Goal: Task Accomplishment & Management: Manage account settings

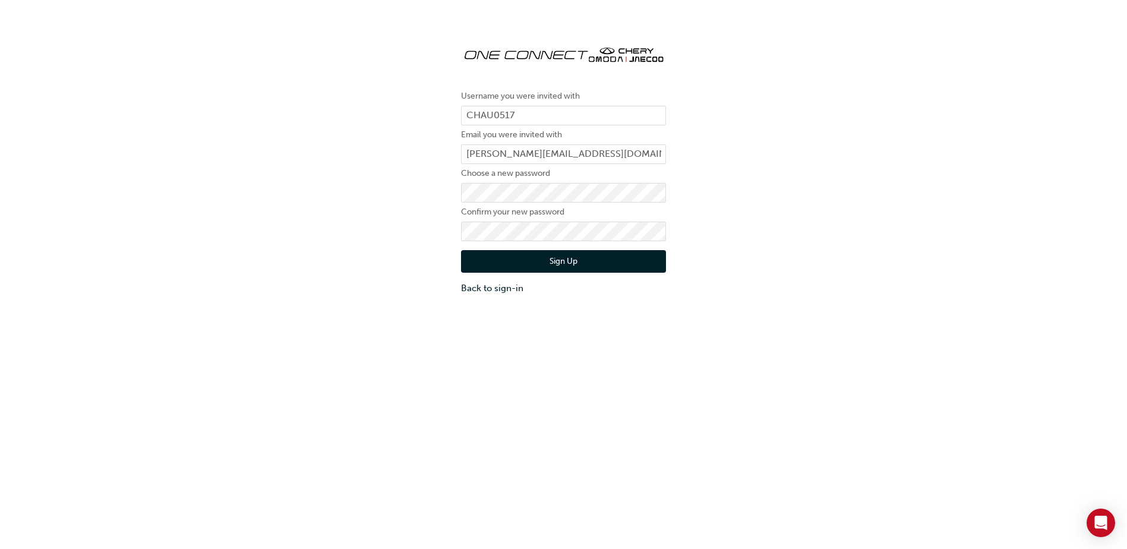
click at [515, 296] on div "Username you were invited with CHAU0517 Email you were invited with [PERSON_NAM…" at bounding box center [563, 165] width 223 height 277
click at [508, 287] on link "Back to sign-in" at bounding box center [563, 288] width 205 height 14
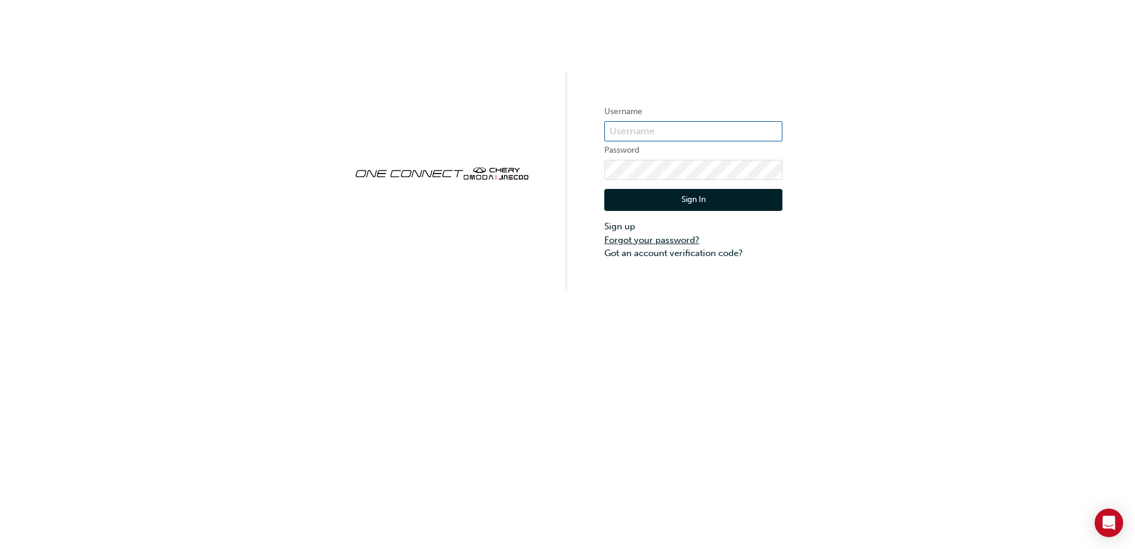
type input "CHAU0517"
click at [682, 200] on button "Sign In" at bounding box center [694, 200] width 178 height 23
